Goal: Task Accomplishment & Management: Use online tool/utility

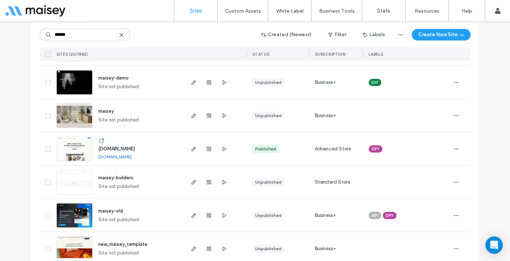
scroll to position [247, 0]
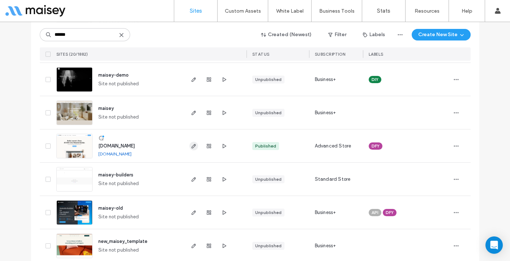
type input "******"
click at [191, 147] on use "button" at bounding box center [193, 146] width 4 height 4
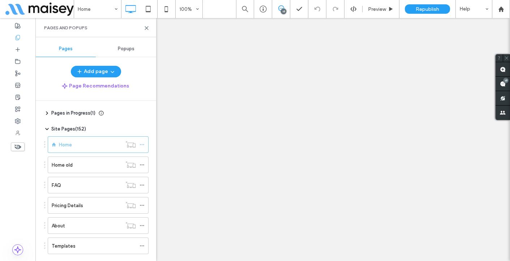
scroll to position [1350, 0]
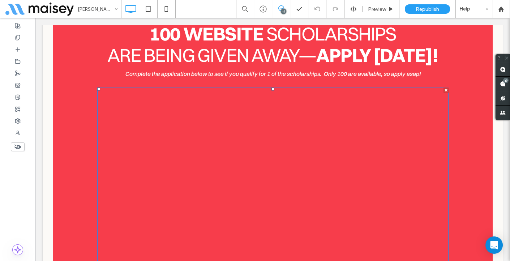
scroll to position [7667, 0]
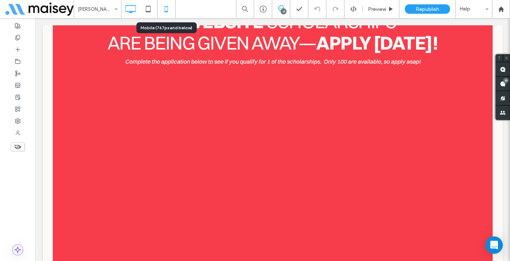
click at [168, 11] on use at bounding box center [166, 9] width 3 height 6
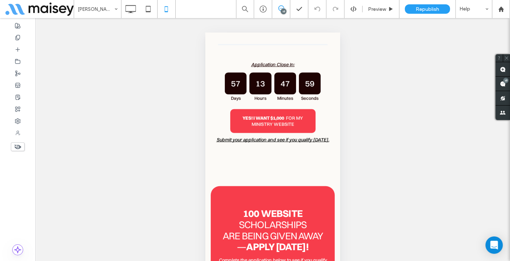
scroll to position [9879, 0]
